Goal: Check status: Check status

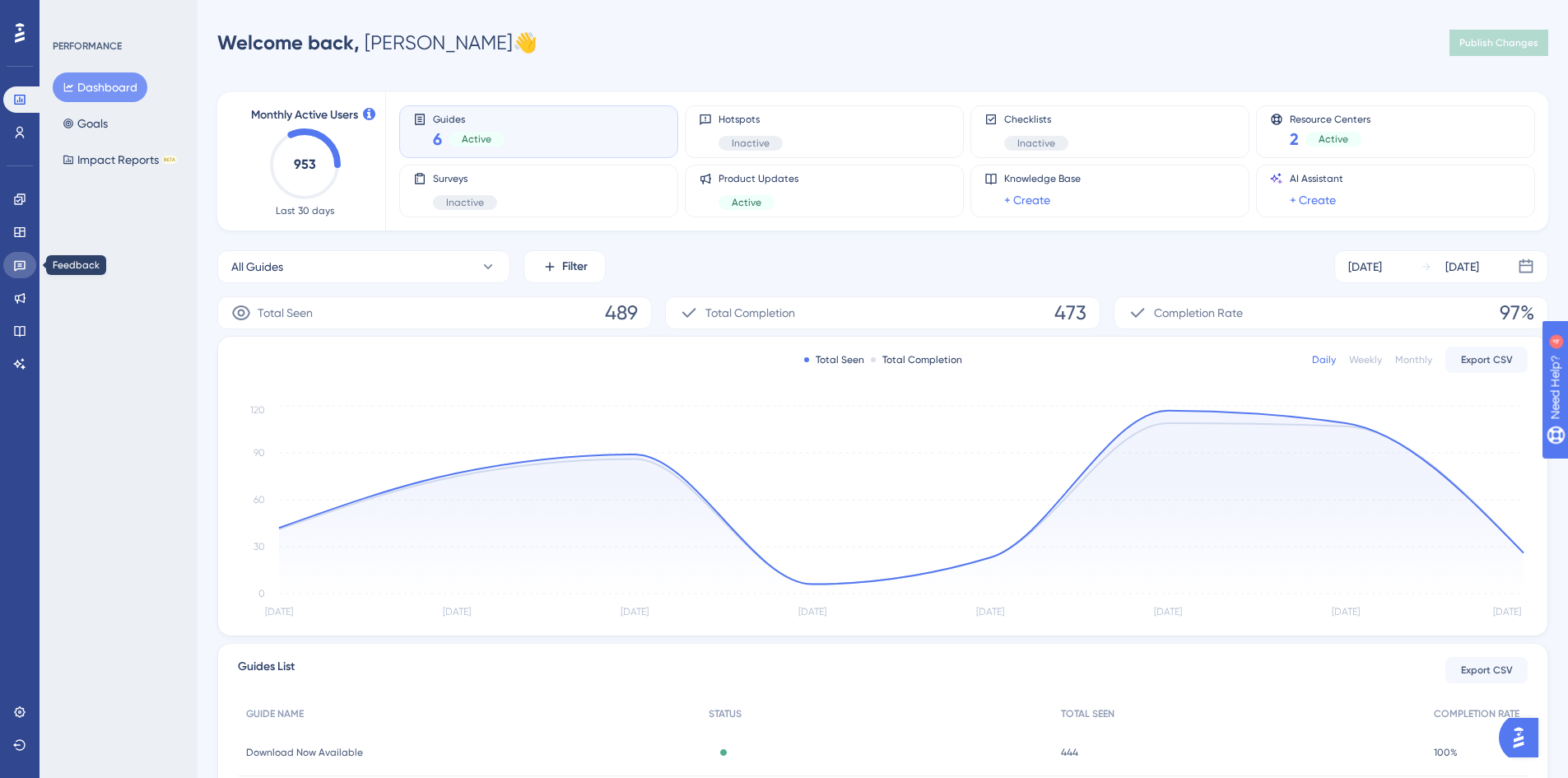
click at [15, 266] on icon at bounding box center [19, 266] width 11 height 10
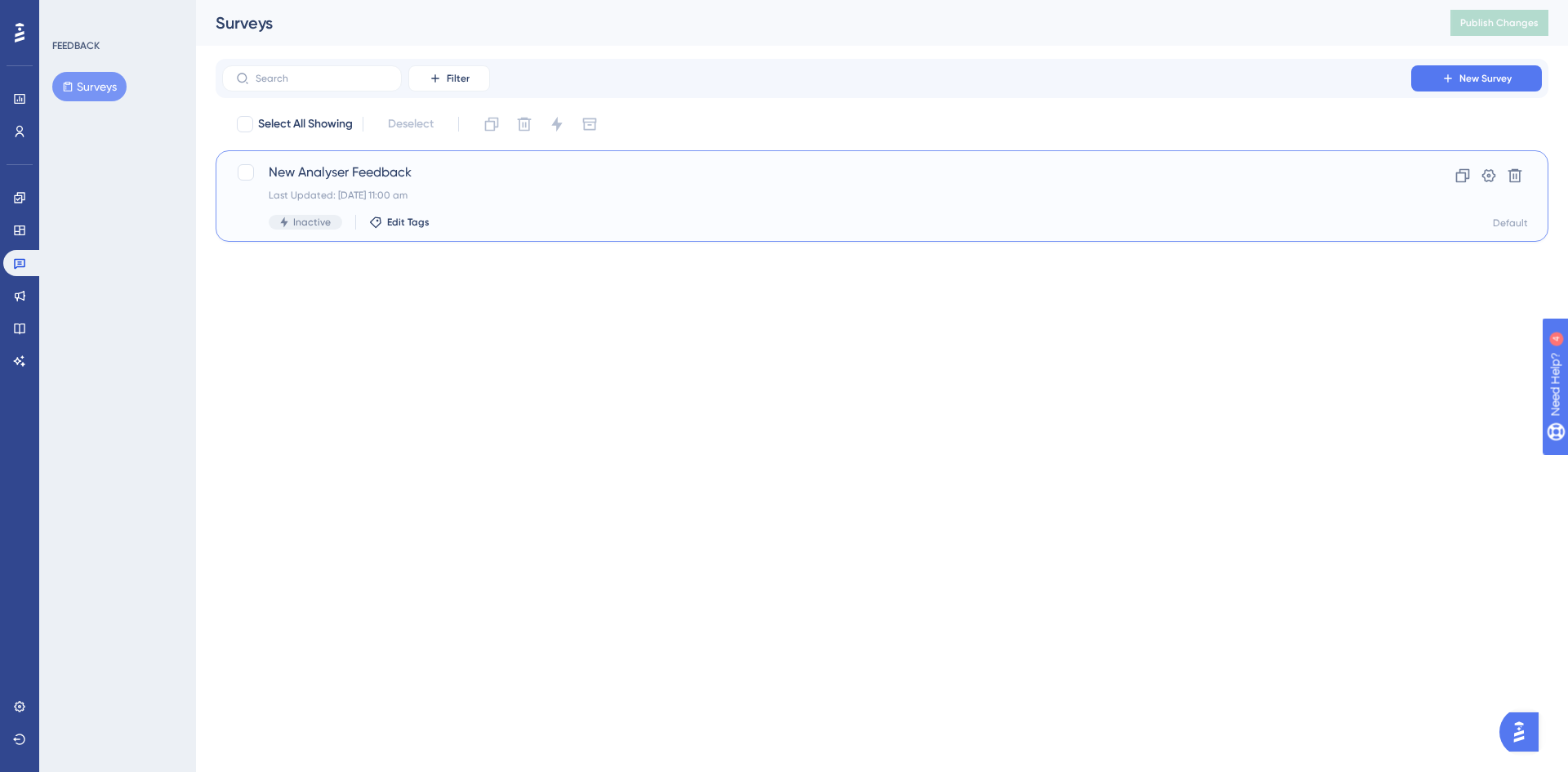
click at [535, 200] on div "Last Updated: [DATE] 11:00 am" at bounding box center [816, 195] width 1096 height 13
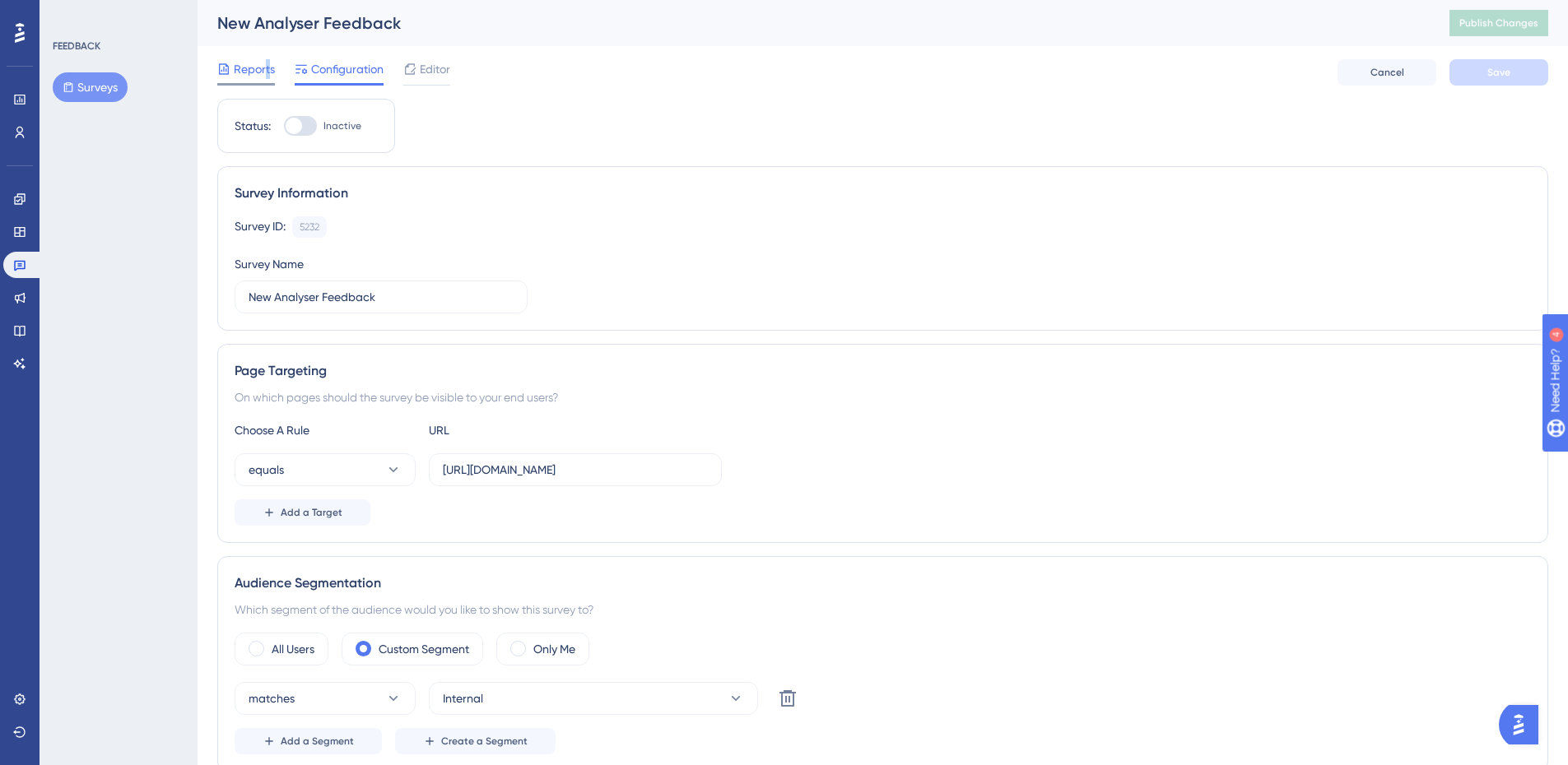
click at [266, 68] on span "Reports" at bounding box center [254, 69] width 41 height 20
